Goal: Task Accomplishment & Management: Complete application form

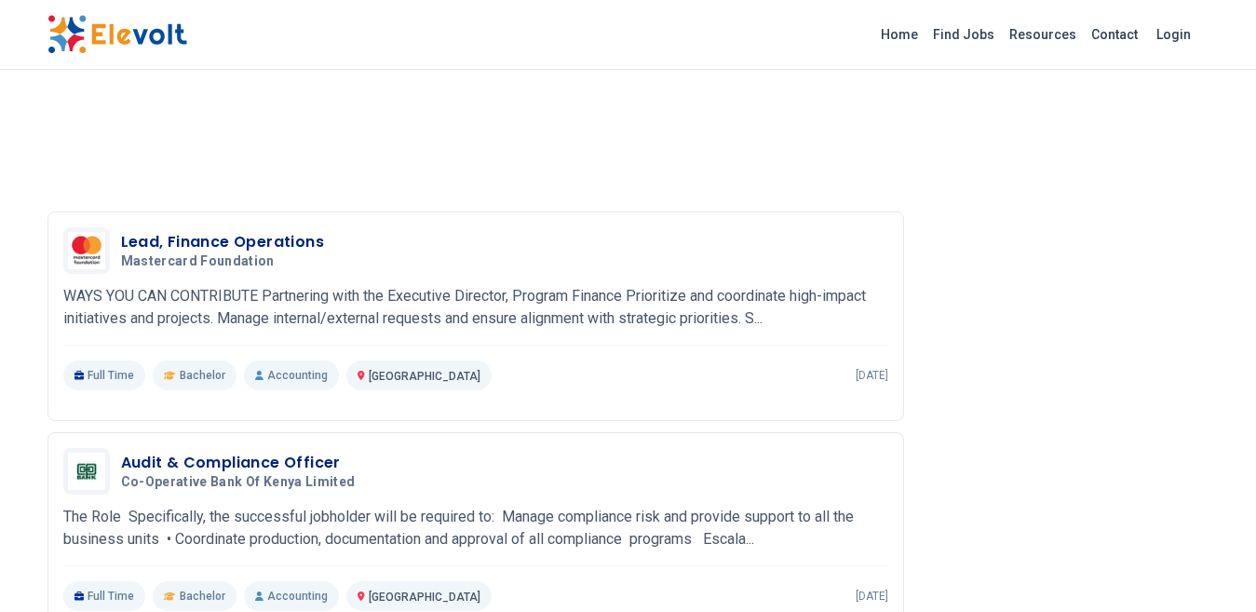
scroll to position [2854, 0]
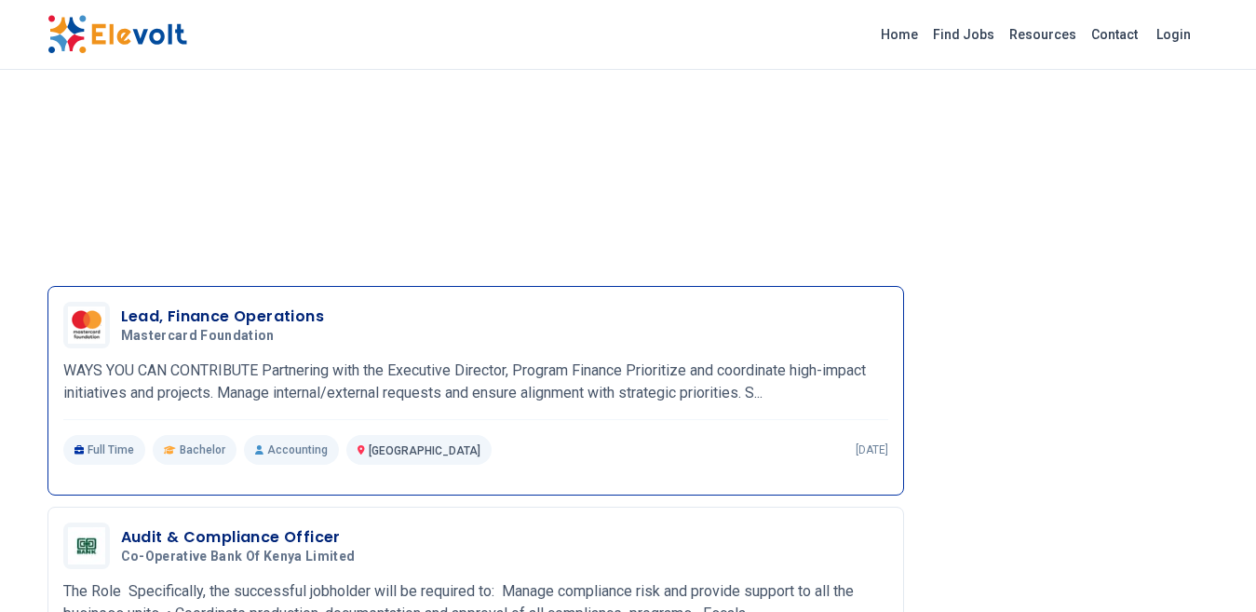
click at [231, 314] on h3 "Lead, Finance Operations" at bounding box center [223, 316] width 204 height 22
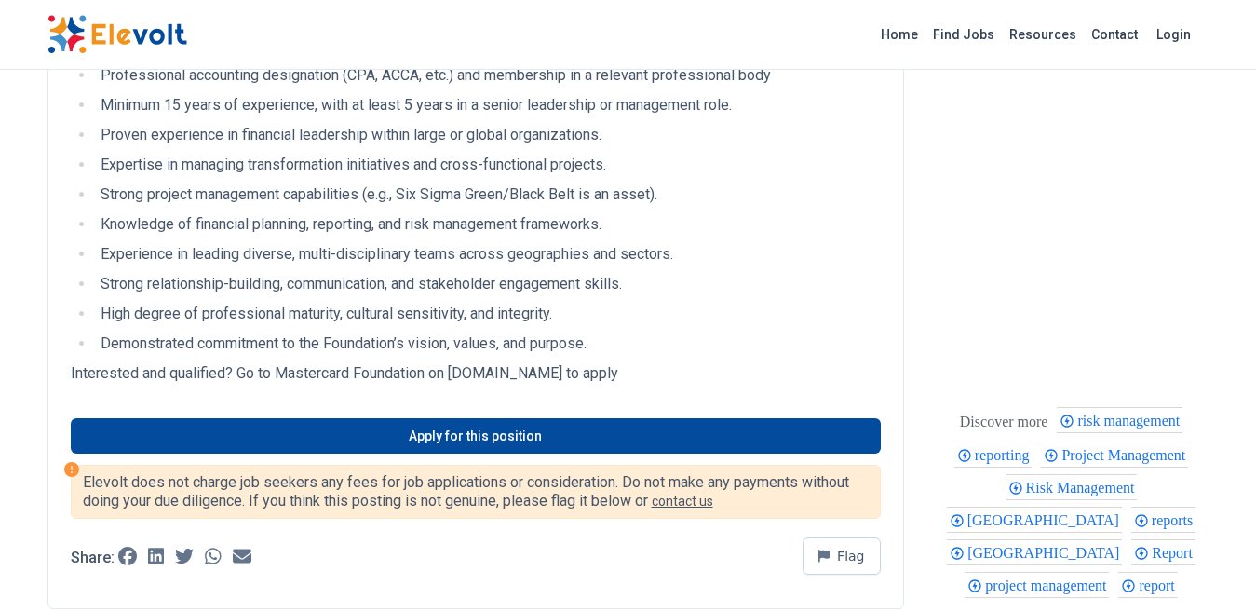
scroll to position [943, 0]
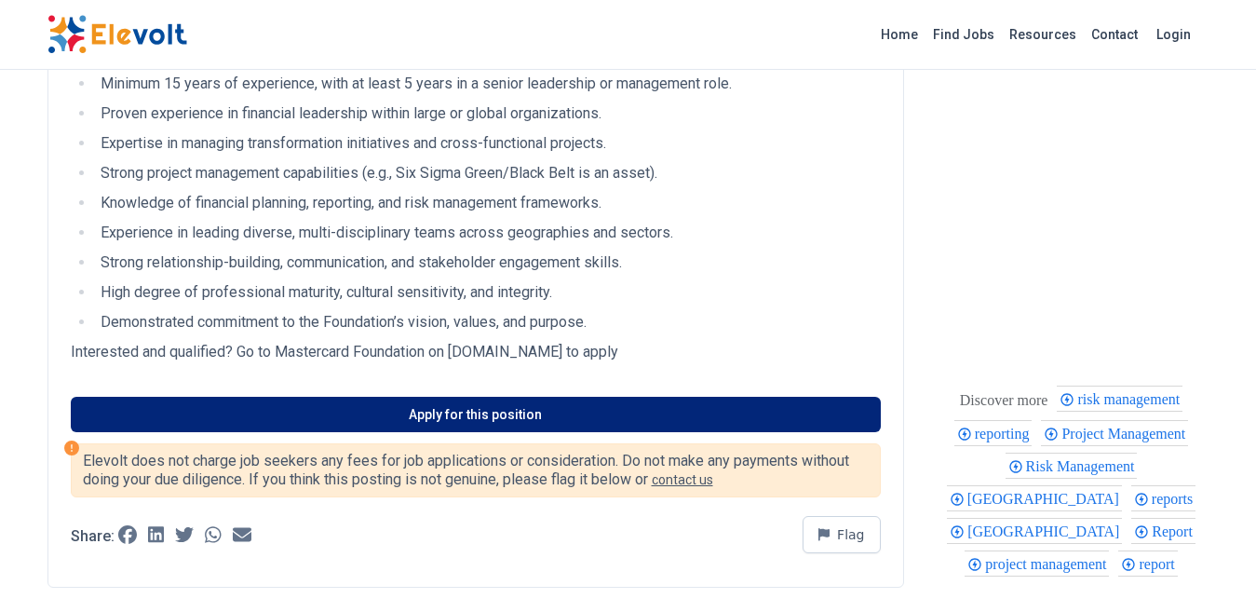
click at [495, 414] on link "Apply for this position" at bounding box center [476, 414] width 810 height 35
